Goal: Transaction & Acquisition: Download file/media

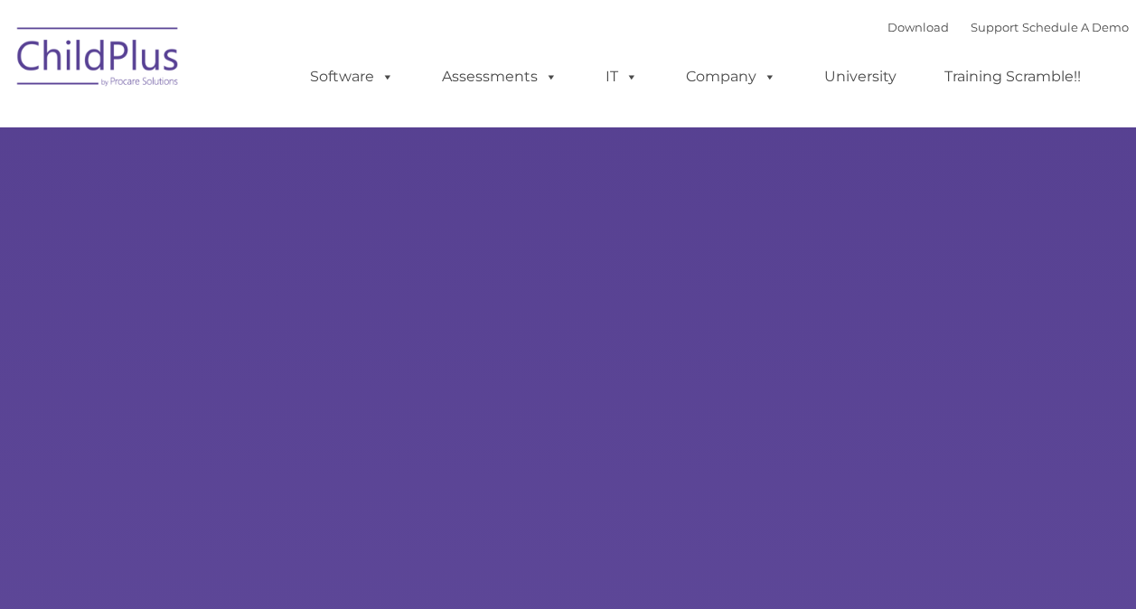
type input ""
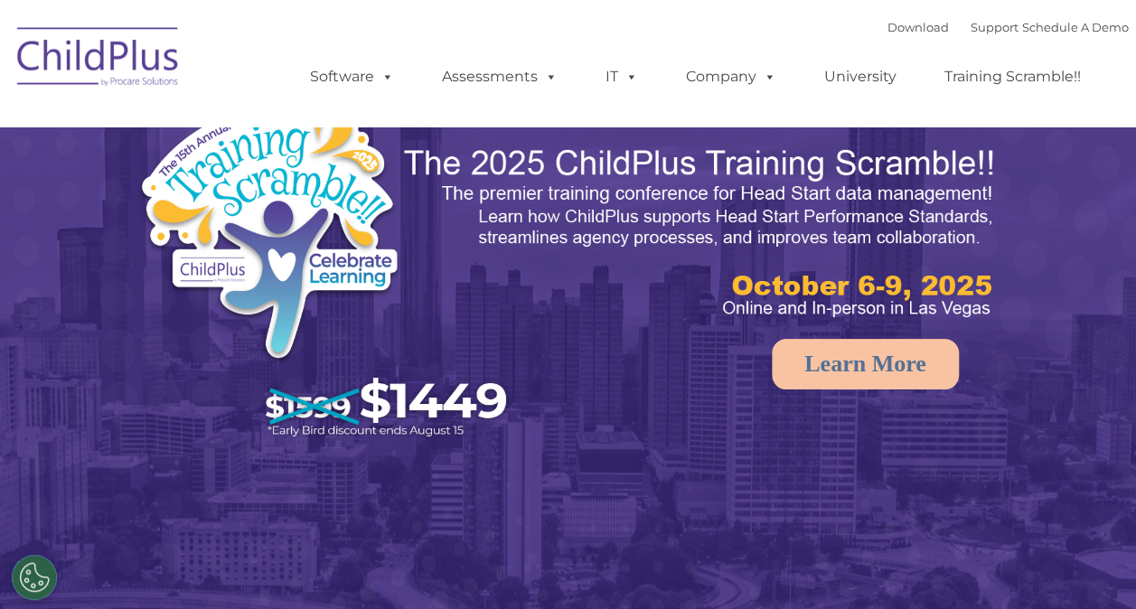
select select "MEDIUM"
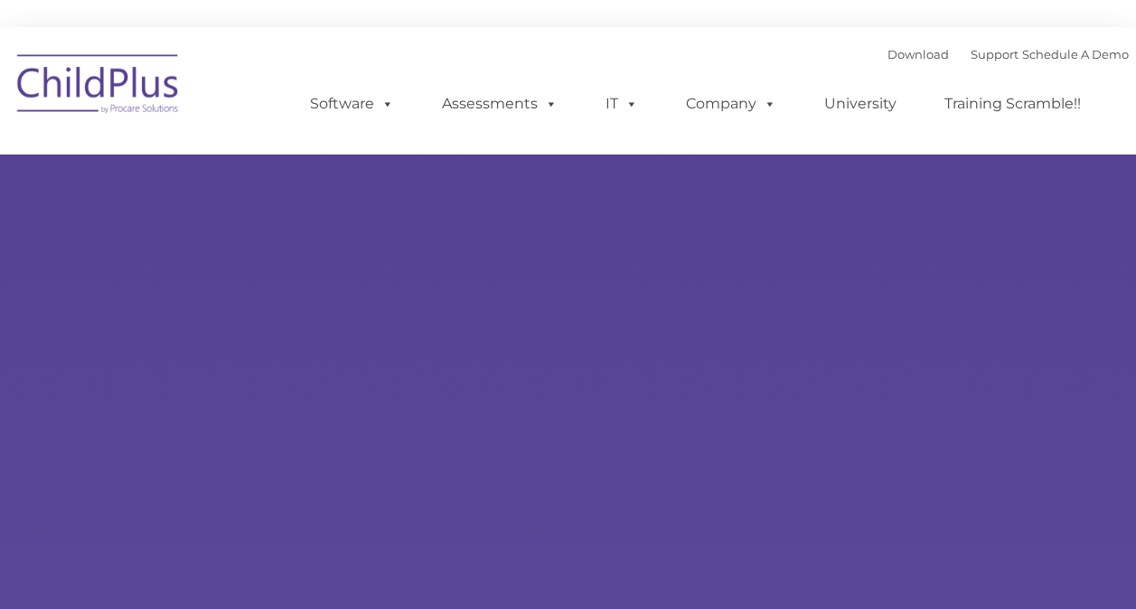
type input ""
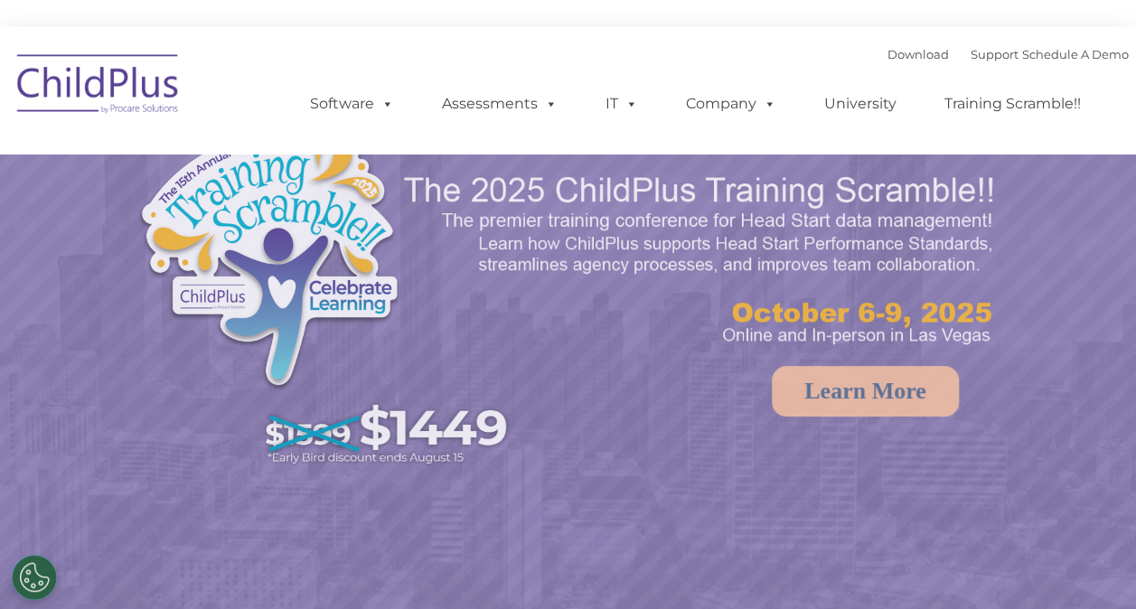
select select "MEDIUM"
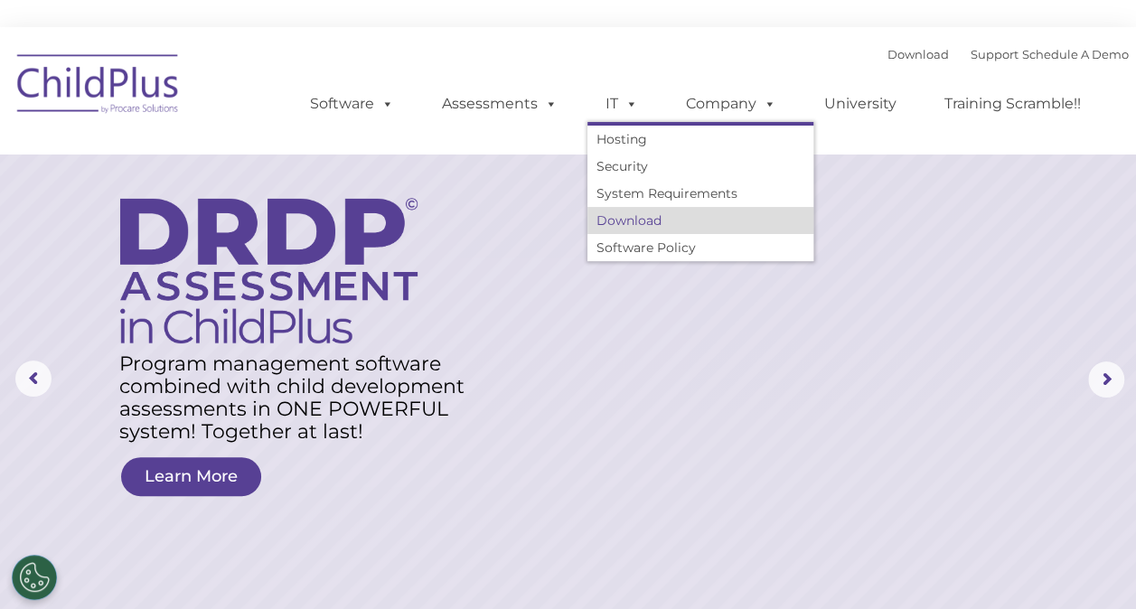
click at [613, 221] on link "Download" at bounding box center [701, 220] width 226 height 27
